Goal: Task Accomplishment & Management: Manage account settings

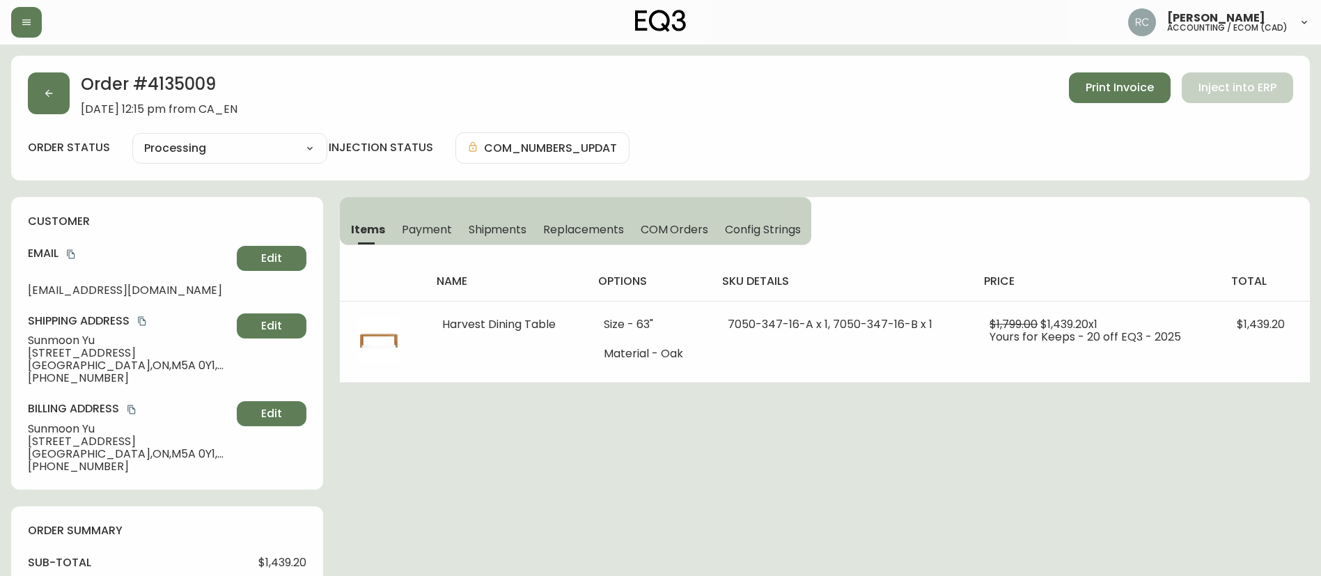
drag, startPoint x: 613, startPoint y: 419, endPoint x: 683, endPoint y: 571, distance: 167.0
click at [659, 512] on div "Order # 4135009 [DATE] 12:15 pm from CA_EN Print Invoice Inject into ERP order …" at bounding box center [660, 551] width 1298 height 991
click at [680, 100] on div "Order # 4135009 [DATE] 12:15 pm from CA_EN Print Invoice Inject into ERP" at bounding box center [660, 93] width 1265 height 43
click at [685, 236] on span "COM Orders" at bounding box center [675, 229] width 68 height 15
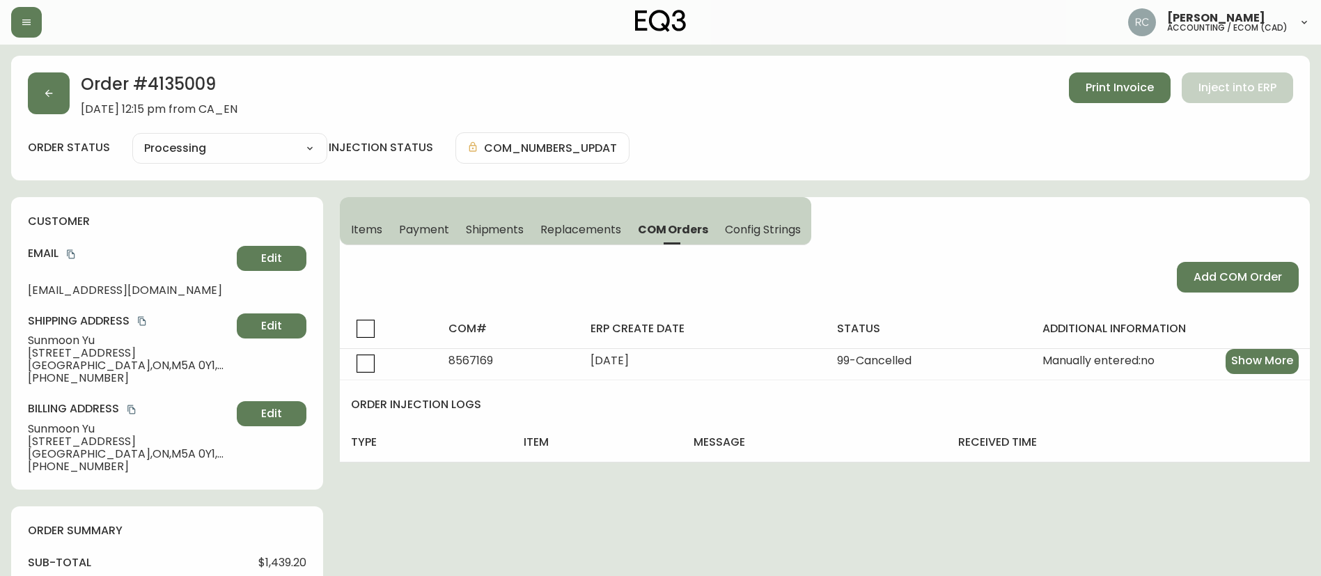
click at [202, 158] on div "Cancelled Fully Shipped Processing Partially Shipped" at bounding box center [229, 148] width 195 height 31
click at [205, 152] on select "Cancelled Fully Shipped Processing Partially Shipped" at bounding box center [229, 148] width 195 height 21
click at [132, 138] on select "Cancelled Fully Shipped Processing Partially Shipped" at bounding box center [229, 148] width 195 height 21
select select "PROCESSING"
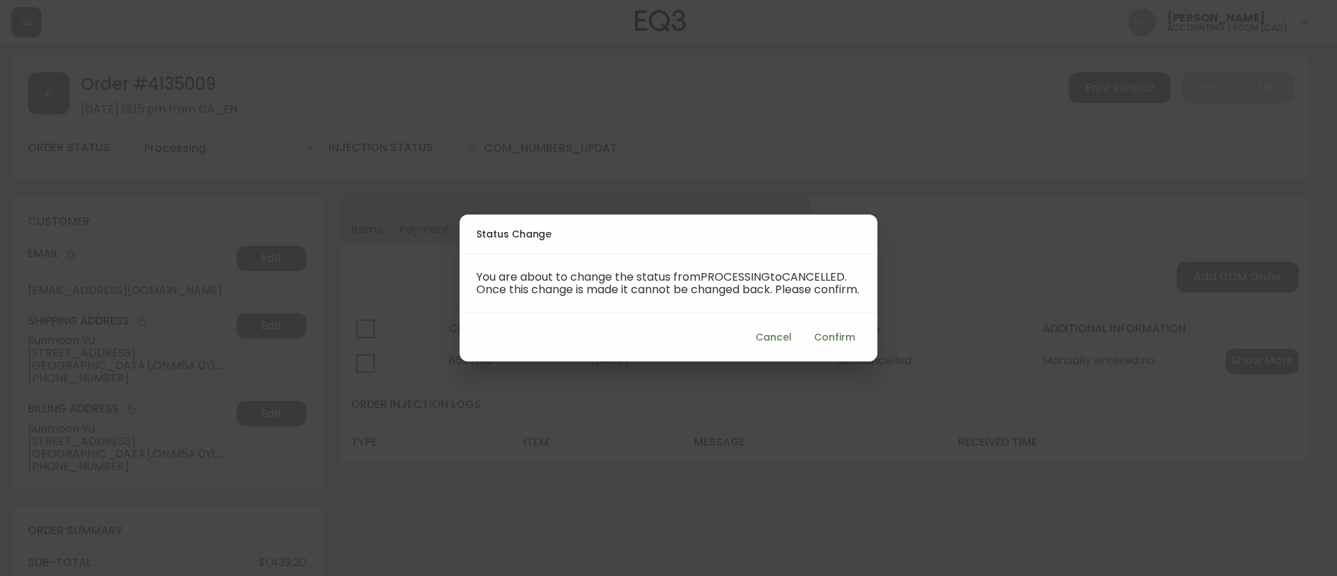
drag, startPoint x: 855, startPoint y: 345, endPoint x: 840, endPoint y: 344, distance: 14.7
click at [854, 345] on button "Confirm" at bounding box center [834, 337] width 52 height 26
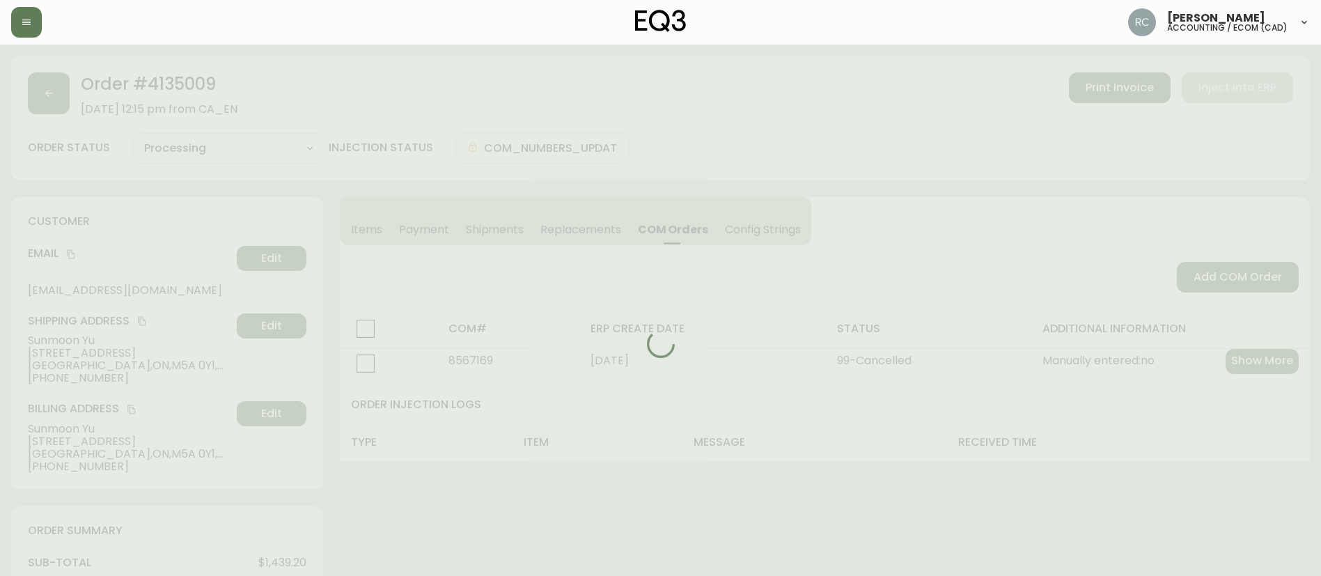
type input "Cancelled"
select select "CANCELLED"
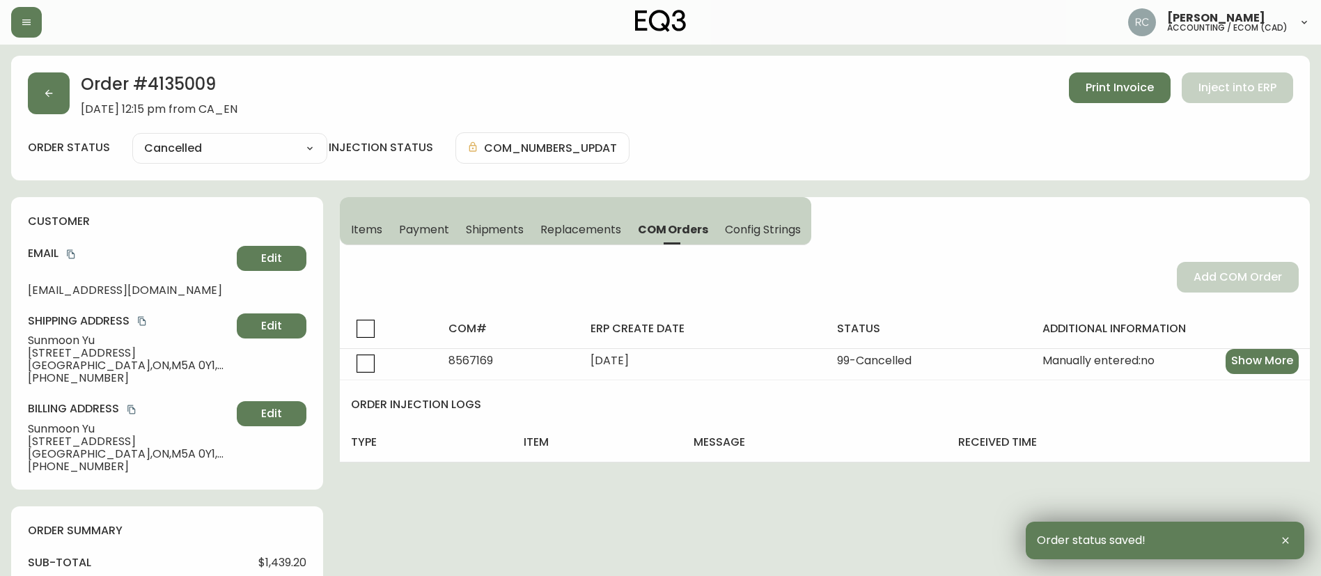
click at [185, 88] on h2 "Order # 4135009" at bounding box center [159, 87] width 157 height 31
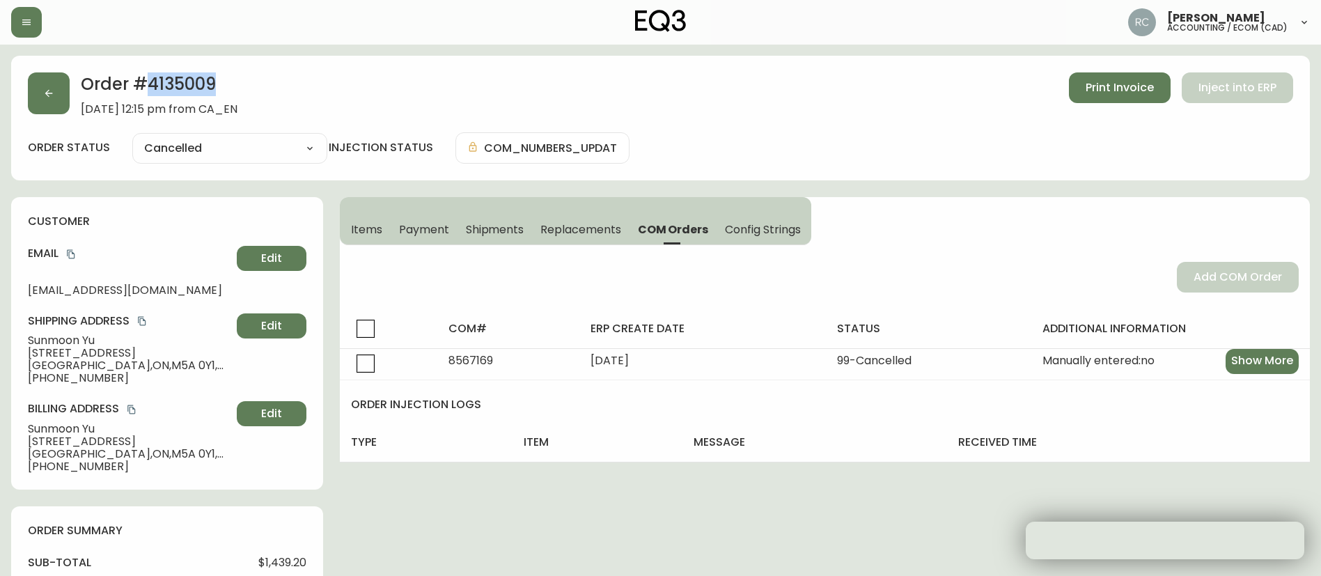
click at [185, 88] on h2 "Order # 4135009" at bounding box center [159, 87] width 157 height 31
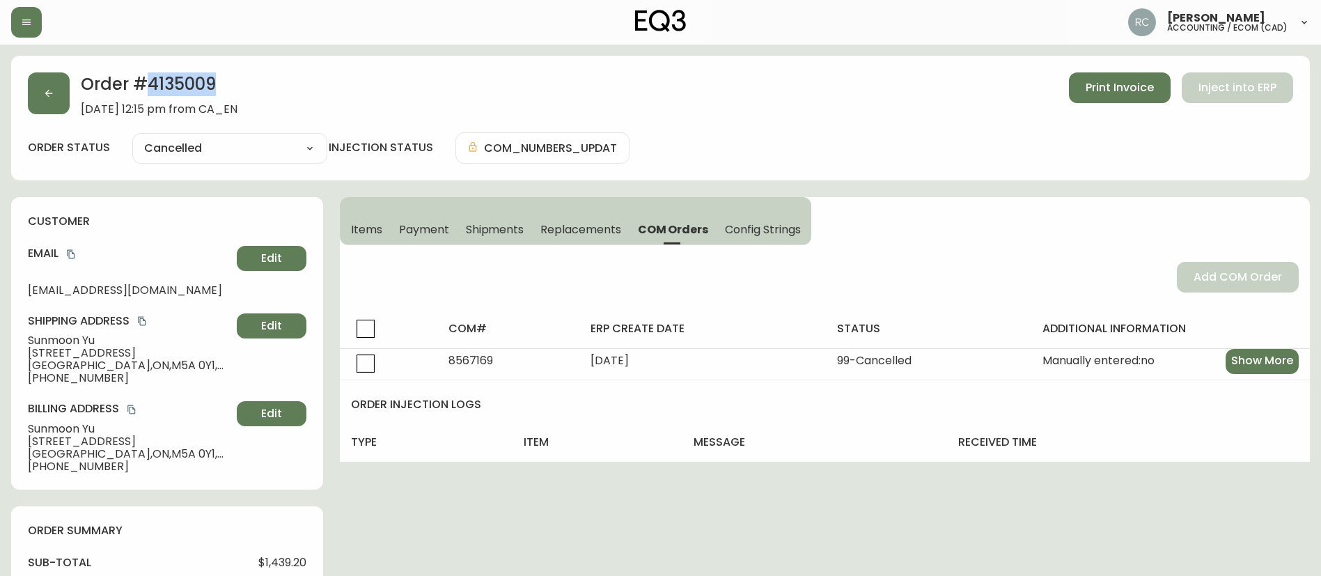
click at [171, 84] on h2 "Order # 4135009" at bounding box center [159, 87] width 157 height 31
click at [442, 232] on span "Payment" at bounding box center [424, 229] width 50 height 15
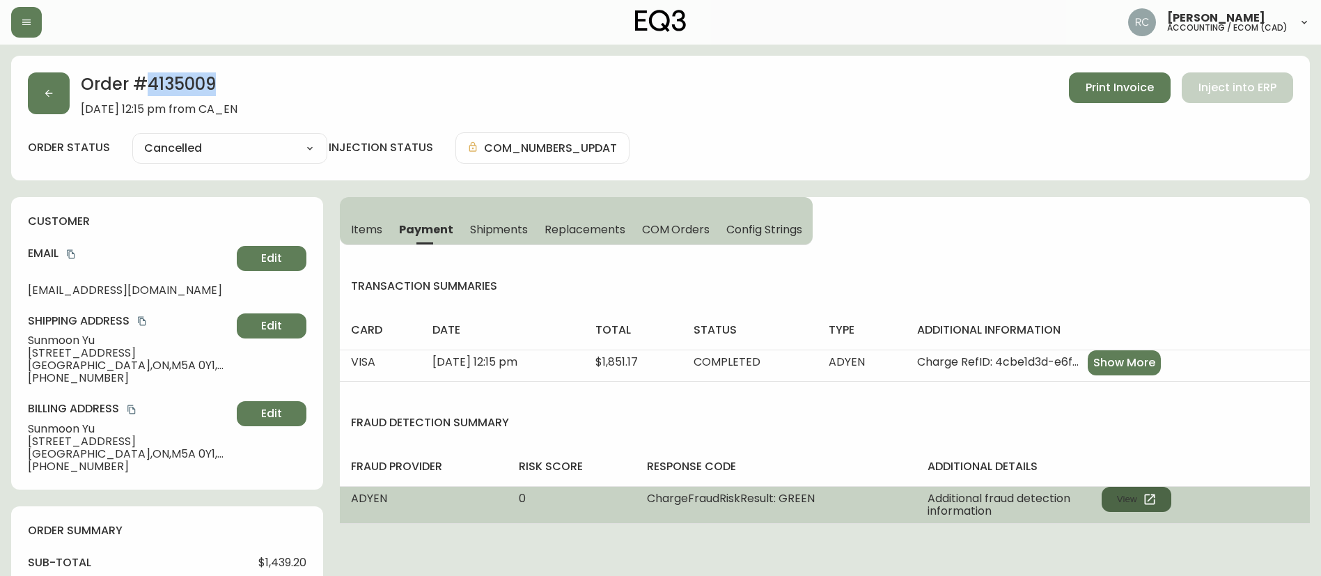
click at [1133, 496] on button "View" at bounding box center [1136, 499] width 70 height 25
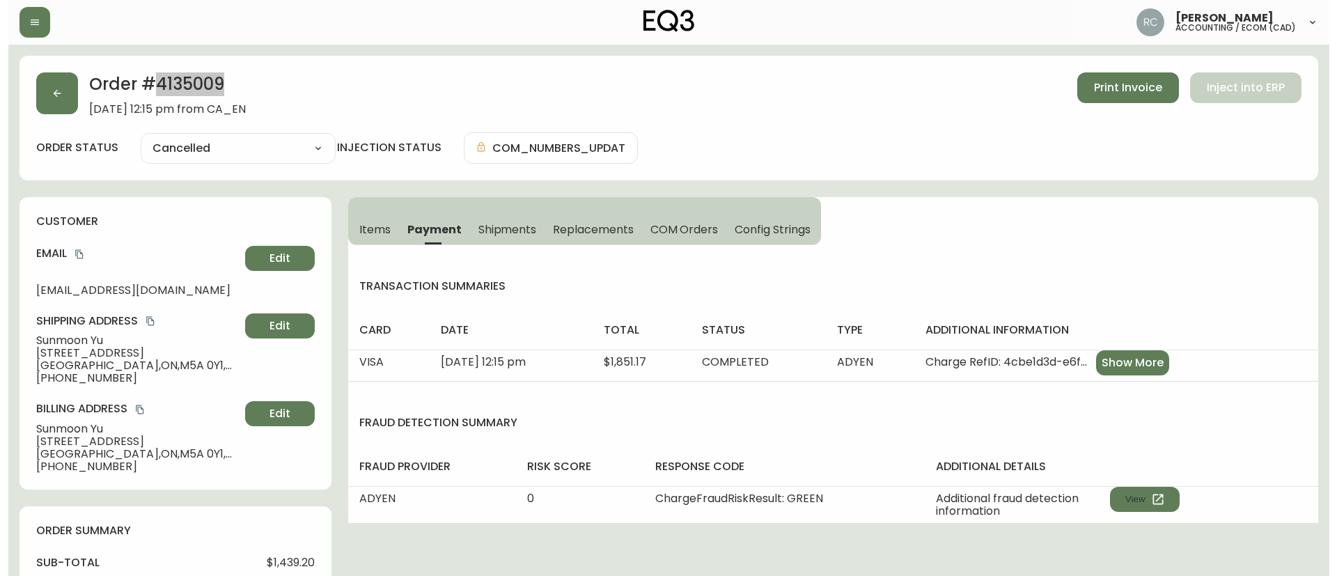
scroll to position [533, 0]
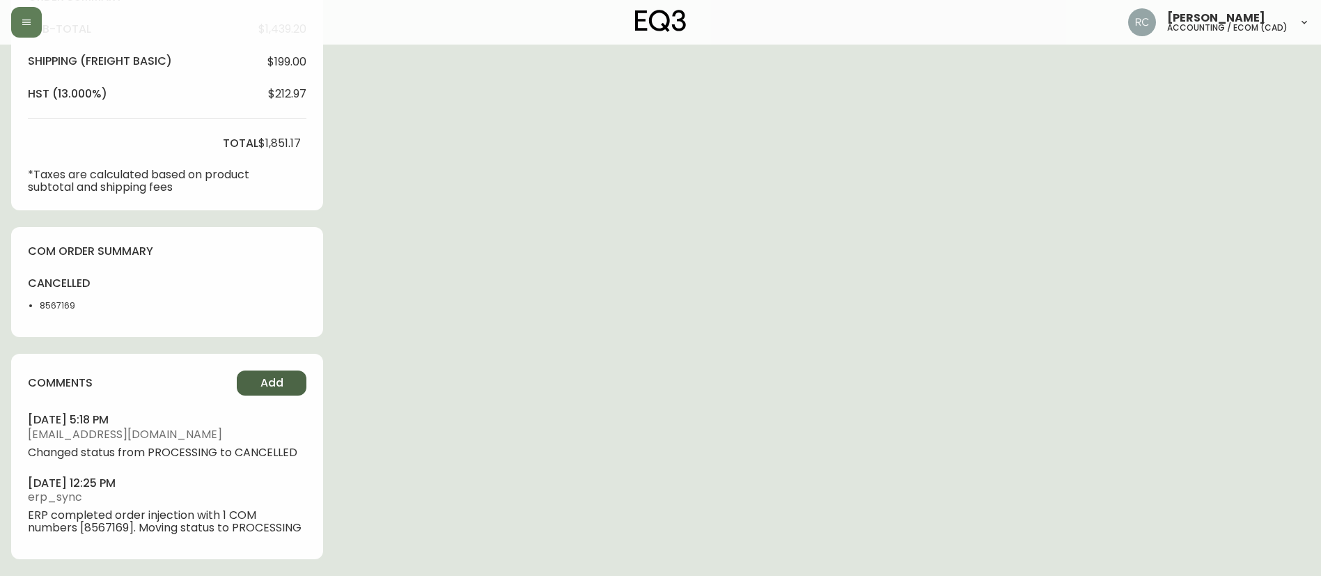
click at [272, 384] on span "Add" at bounding box center [271, 382] width 23 height 15
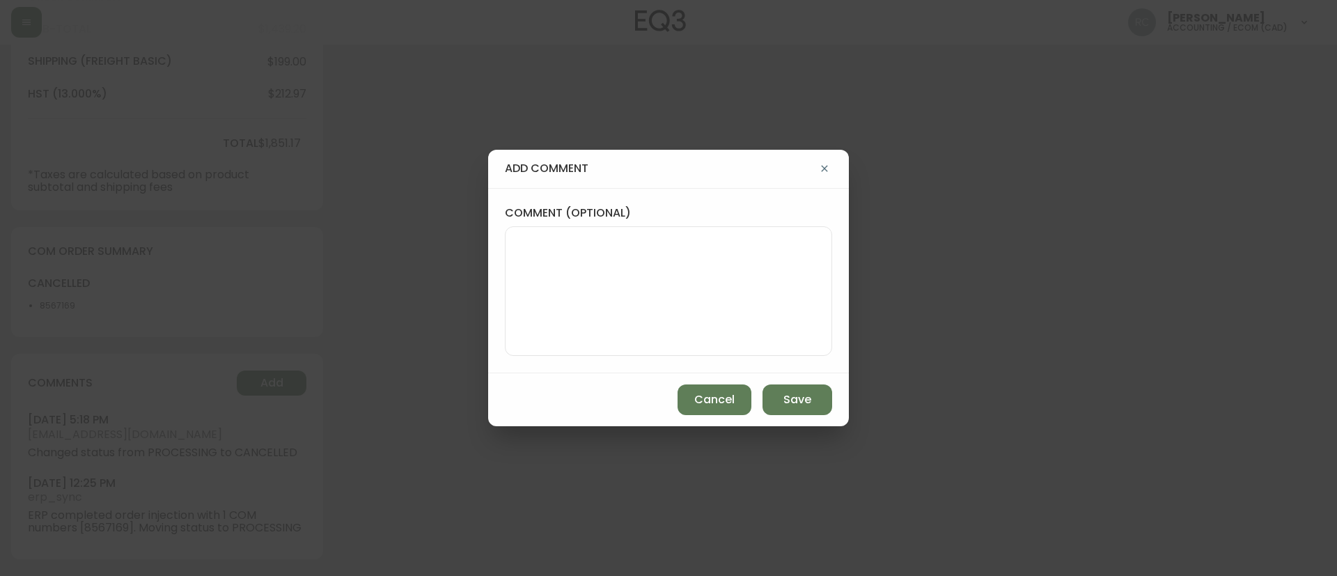
click at [615, 249] on textarea "comment (optional)" at bounding box center [669, 290] width 304 height 111
paste textarea "CANCELLATION - CHANGE OF MIND TICKET# 826674 ORD# 4135009 - status in AS400: 60…"
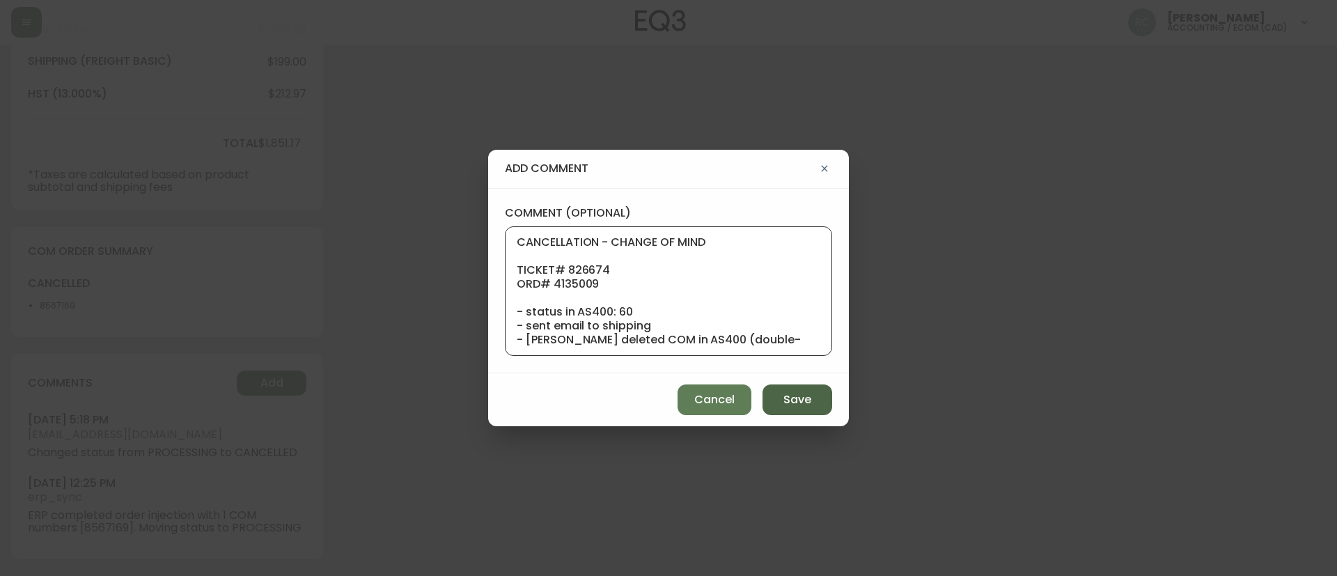
scroll to position [139, 0]
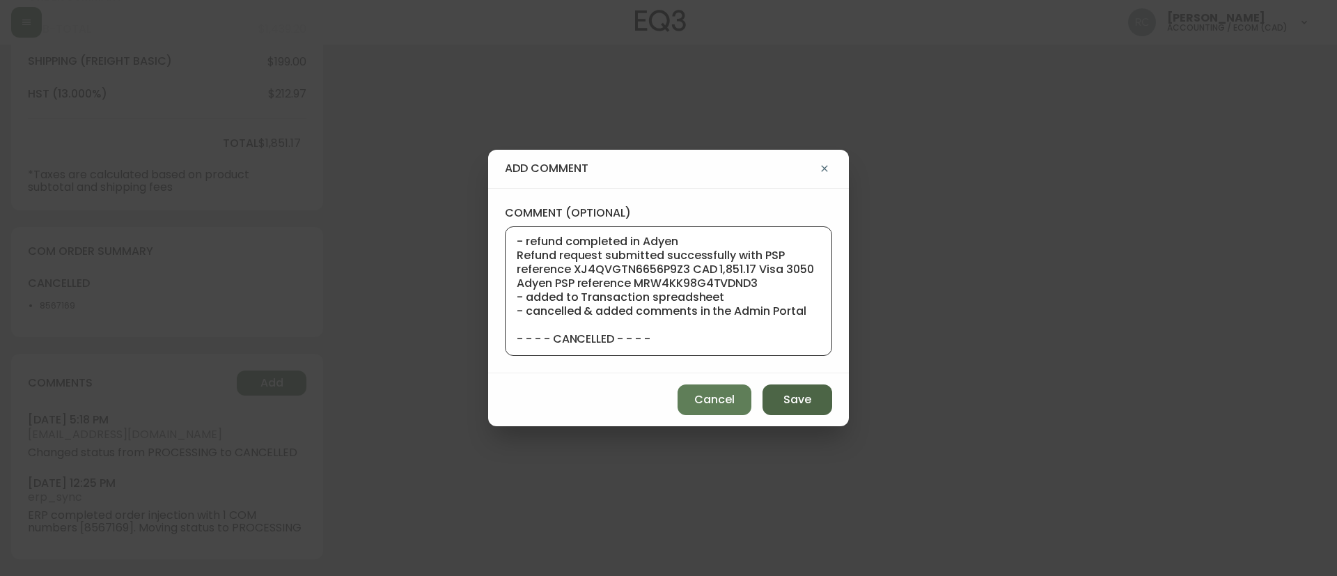
type textarea "CANCELLATION - CHANGE OF MIND TICKET# 826674 ORD# 4135009 - status in AS400: 60…"
click at [803, 393] on span "Save" at bounding box center [797, 399] width 28 height 15
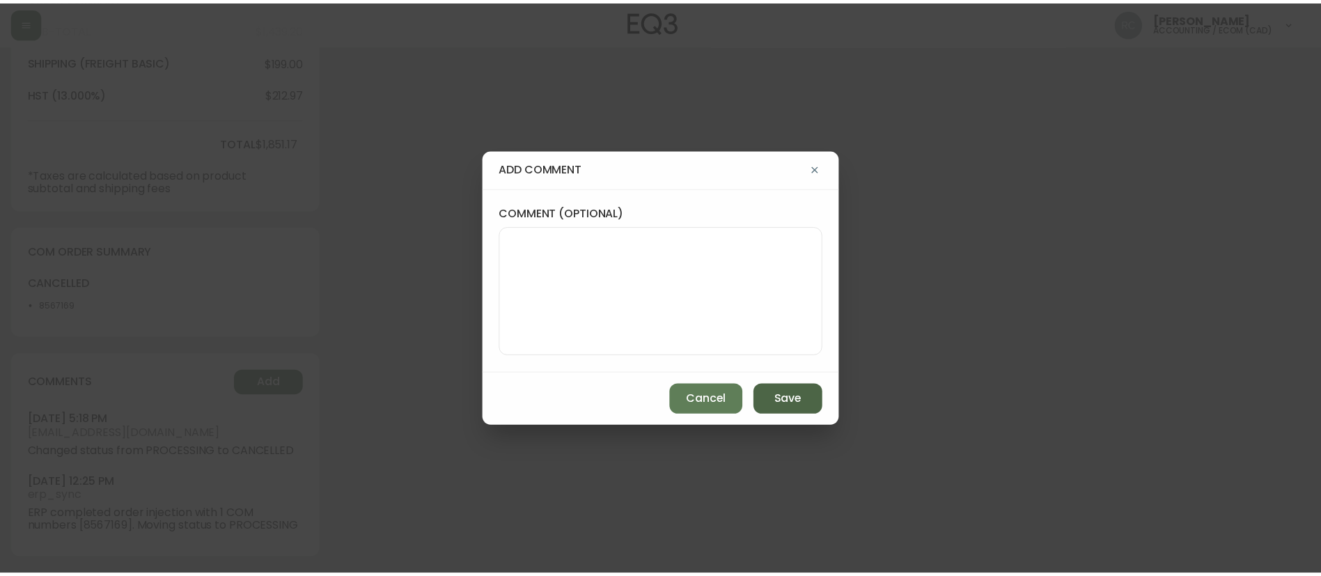
scroll to position [0, 0]
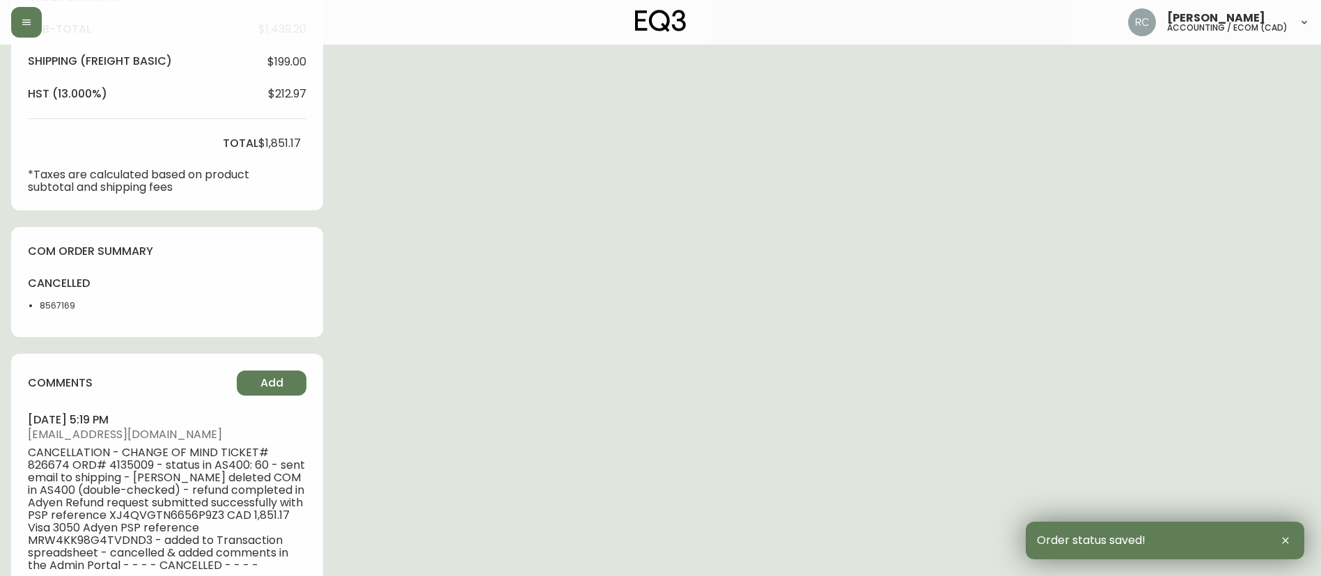
click at [357, 229] on div "Order # 4135009 [DATE] 12:15 pm from CA_EN Print Invoice Inject into ERP order …" at bounding box center [660, 137] width 1298 height 1230
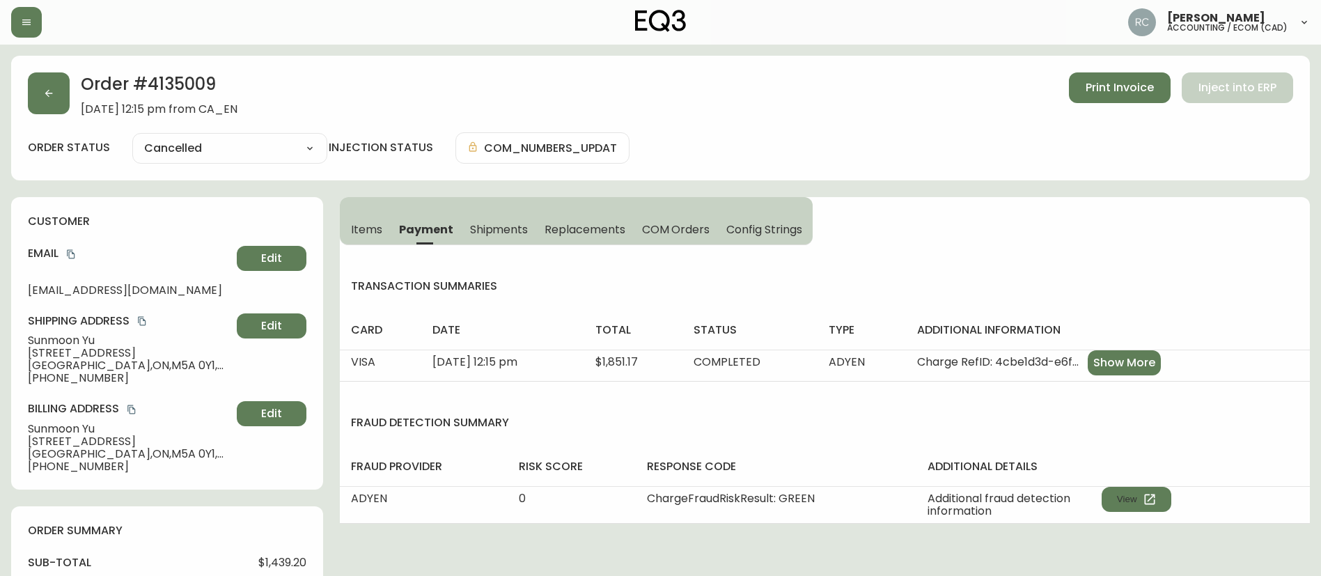
click at [423, 107] on div "Order # 4135009 [DATE] 12:15 pm from CA_EN Print Invoice Inject into ERP" at bounding box center [660, 93] width 1265 height 43
click at [364, 87] on div "Order # 4135009 [DATE] 12:15 pm from CA_EN Print Invoice Inject into ERP" at bounding box center [660, 93] width 1265 height 43
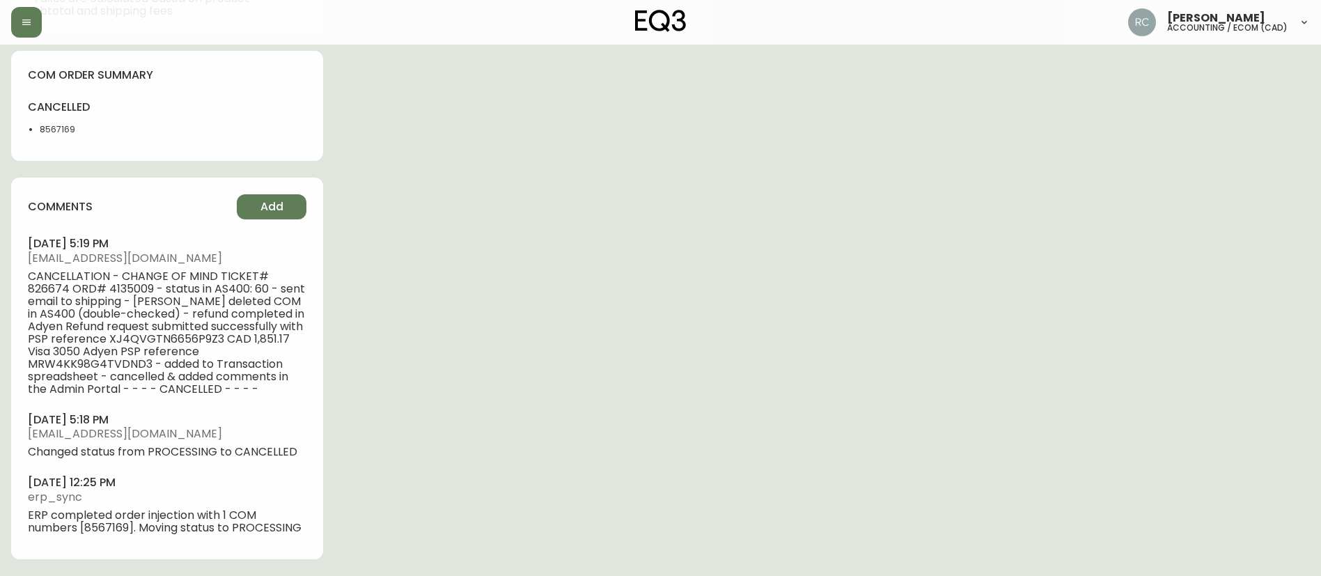
scroll to position [222, 0]
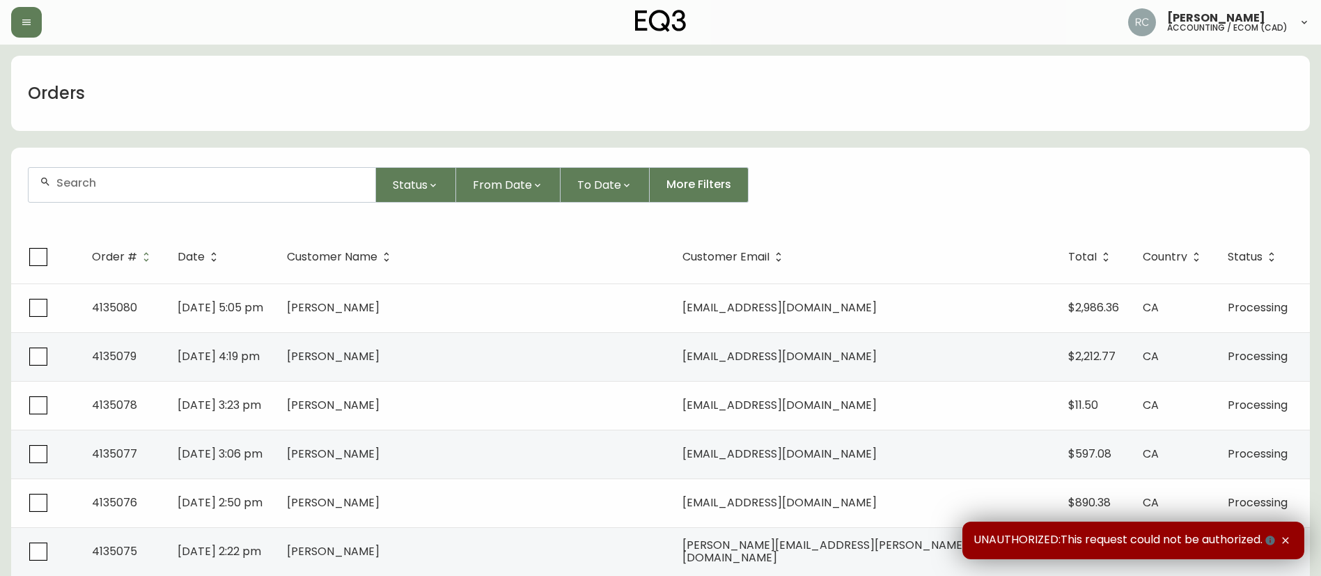
click at [191, 173] on div at bounding box center [202, 185] width 347 height 34
paste input "4135009"
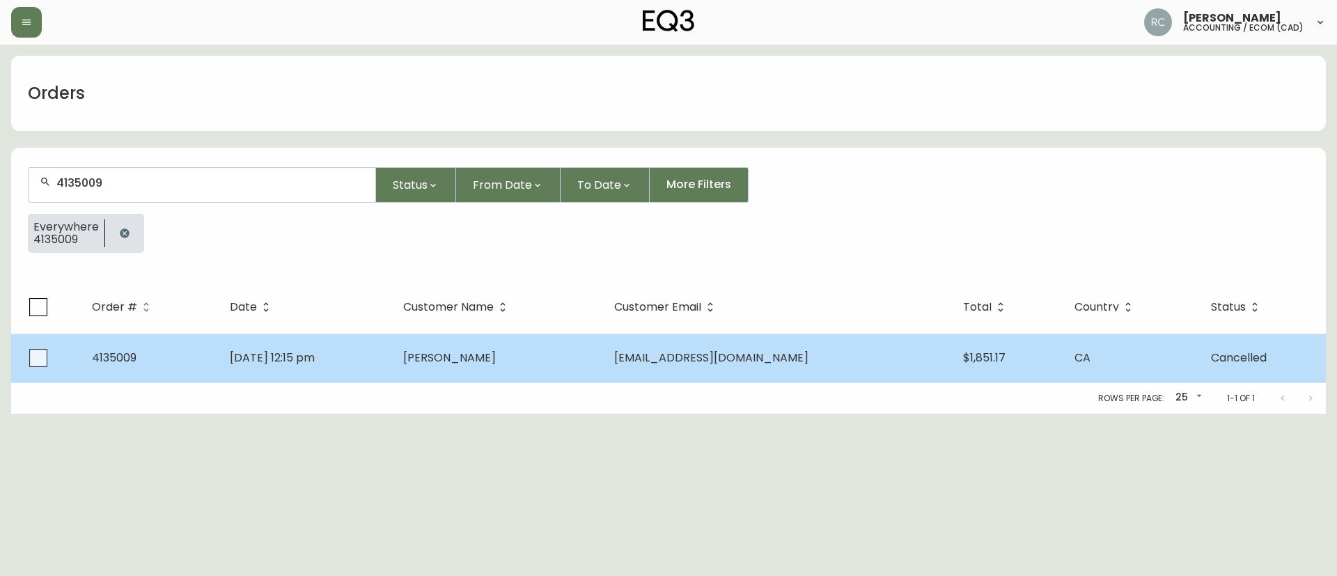
type input "4135009"
click at [603, 346] on td "Sunmoon Yu" at bounding box center [497, 357] width 211 height 49
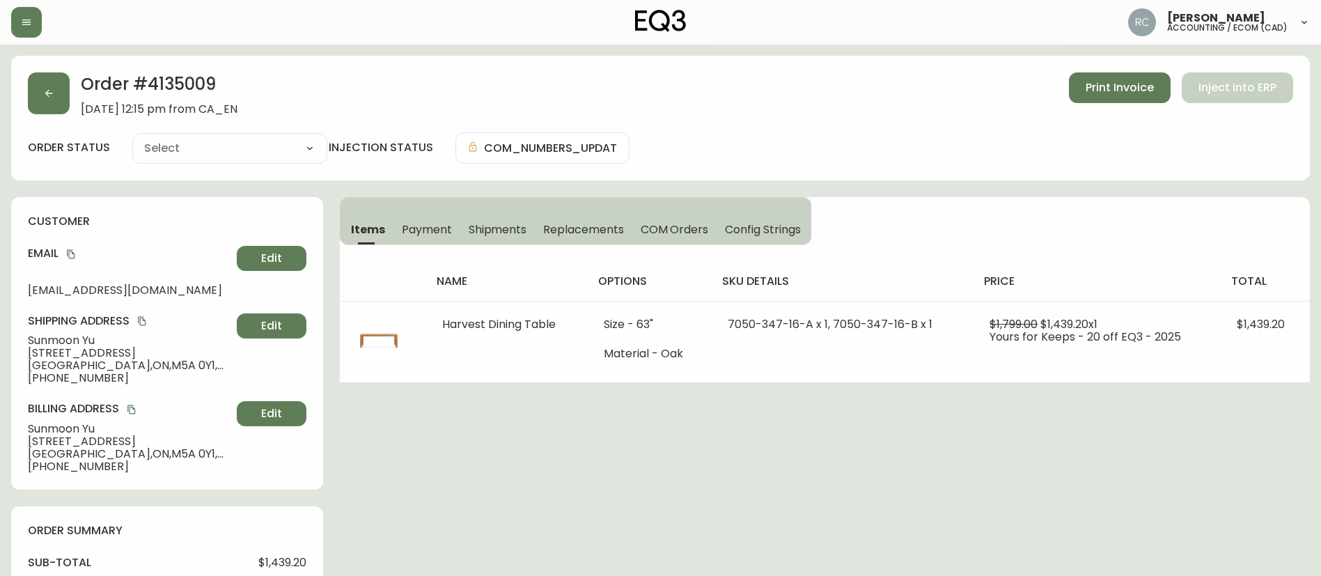
type input "Cancelled"
select select "CANCELLED"
click at [287, 560] on span "$1,439.20" at bounding box center [282, 562] width 48 height 13
copy span "1,439.20"
